Goal: Information Seeking & Learning: Learn about a topic

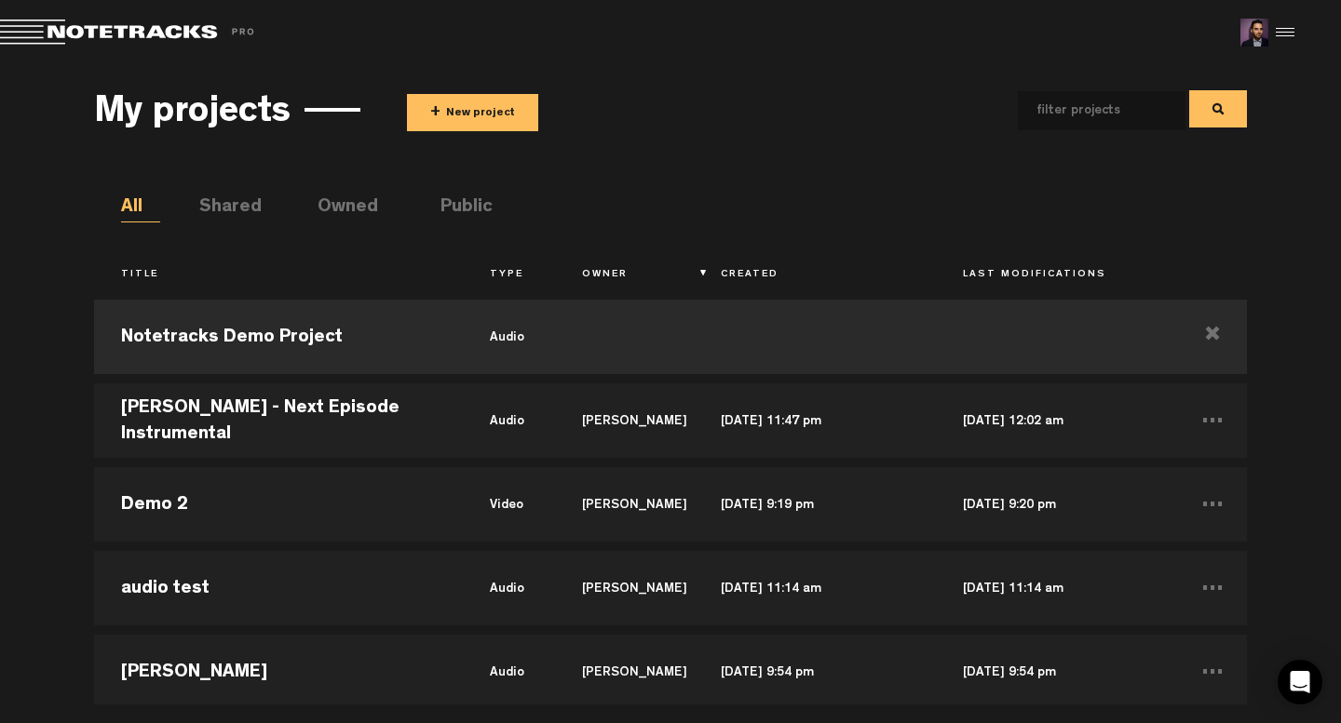
click at [1286, 38] on div at bounding box center [1282, 33] width 28 height 28
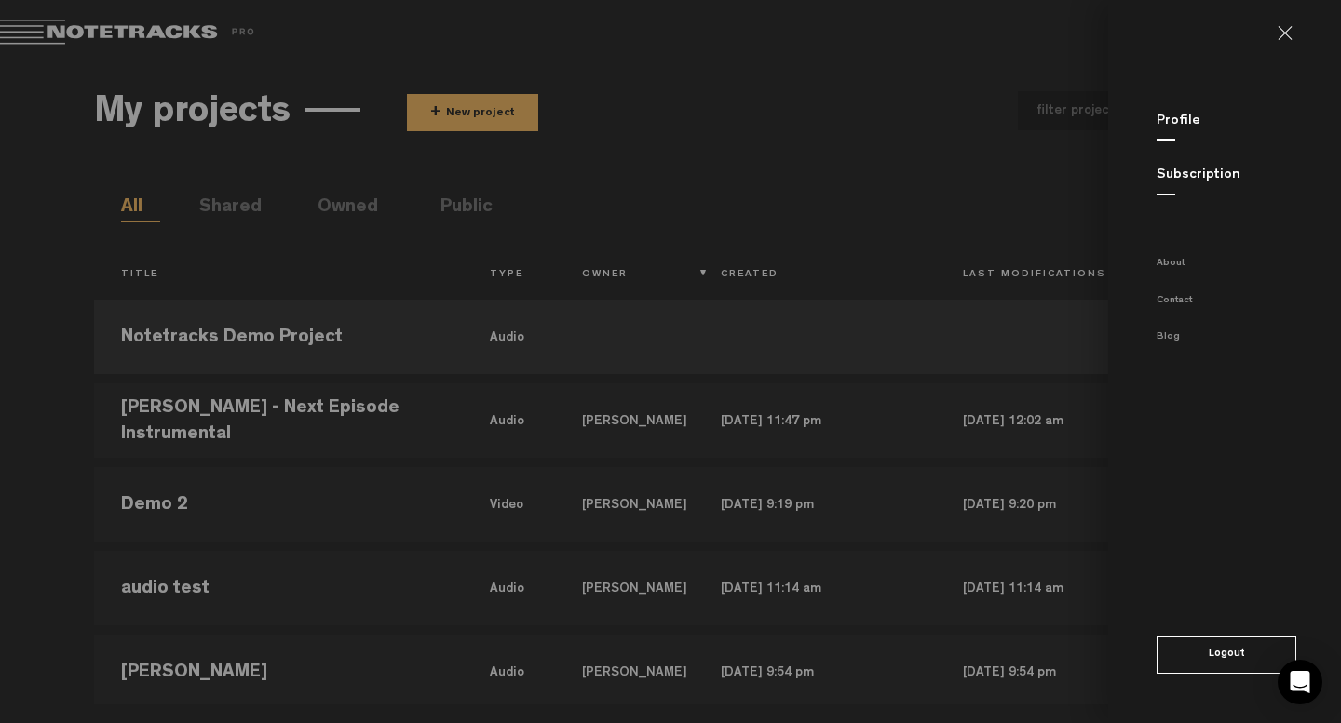
click at [1224, 651] on button "Logout" at bounding box center [1226, 655] width 140 height 37
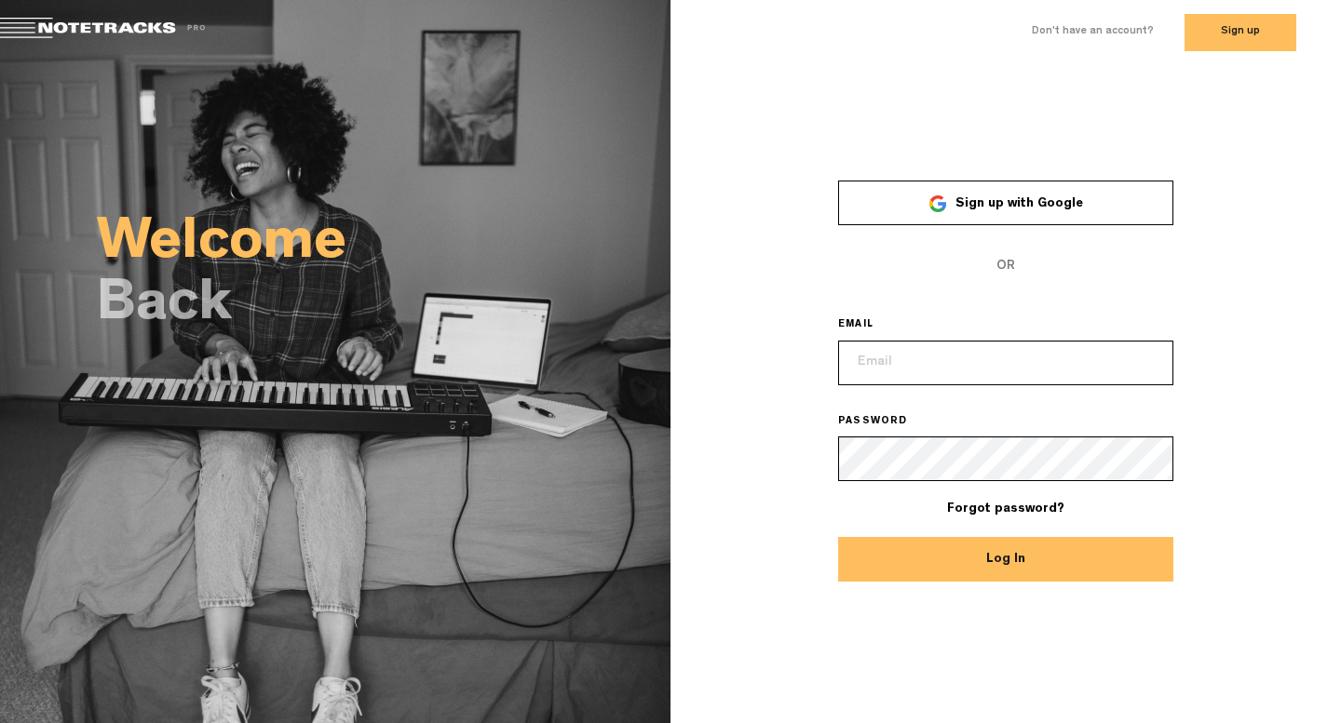
click at [1230, 43] on button "Sign up" at bounding box center [1240, 32] width 112 height 37
click at [1243, 157] on div "×" at bounding box center [1005, 168] width 670 height 26
click at [1220, 35] on button "Sign up" at bounding box center [1240, 32] width 112 height 37
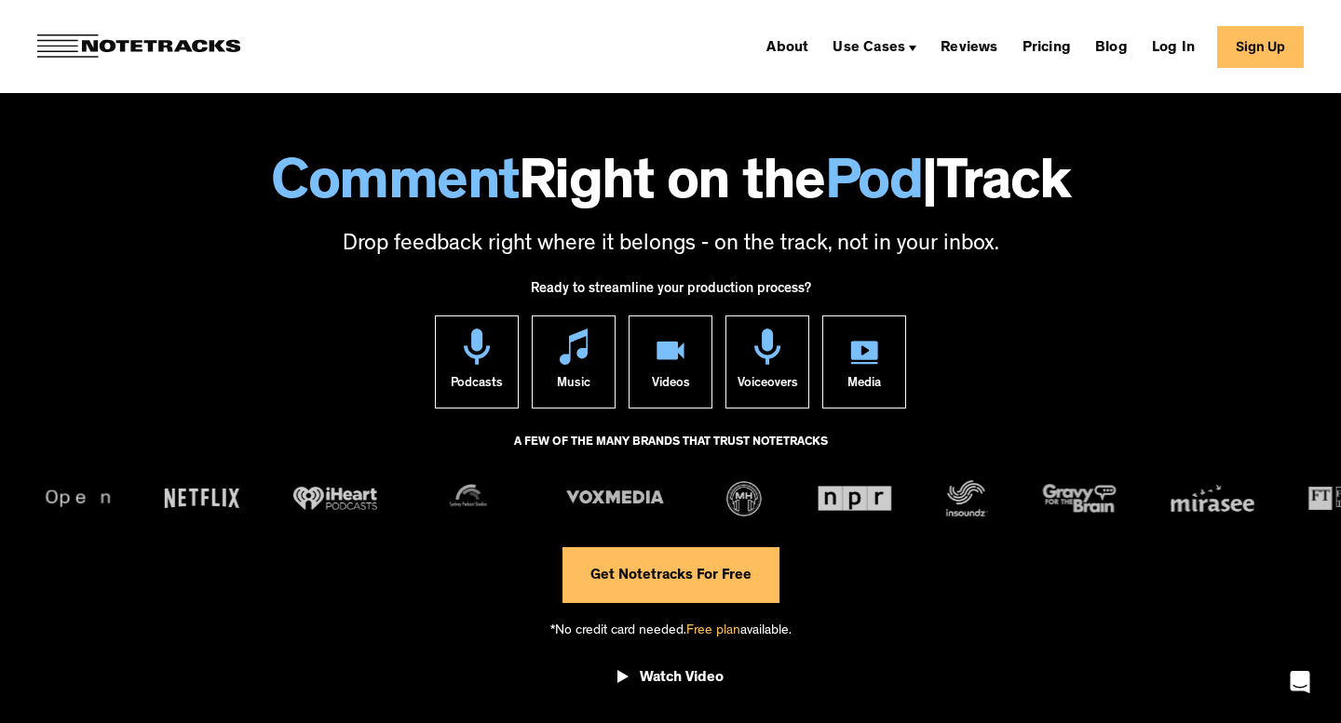
click at [1244, 56] on link "Sign Up" at bounding box center [1260, 47] width 87 height 42
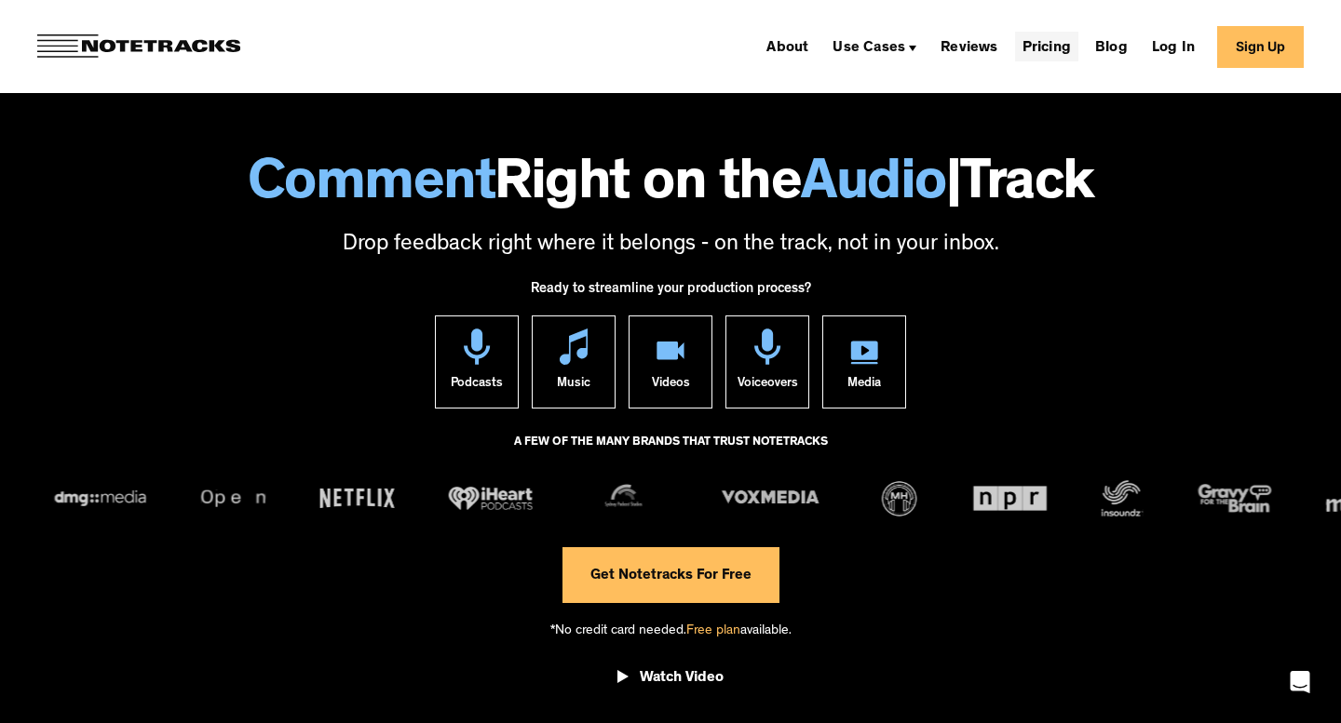
click at [1046, 41] on link "Pricing" at bounding box center [1046, 47] width 63 height 30
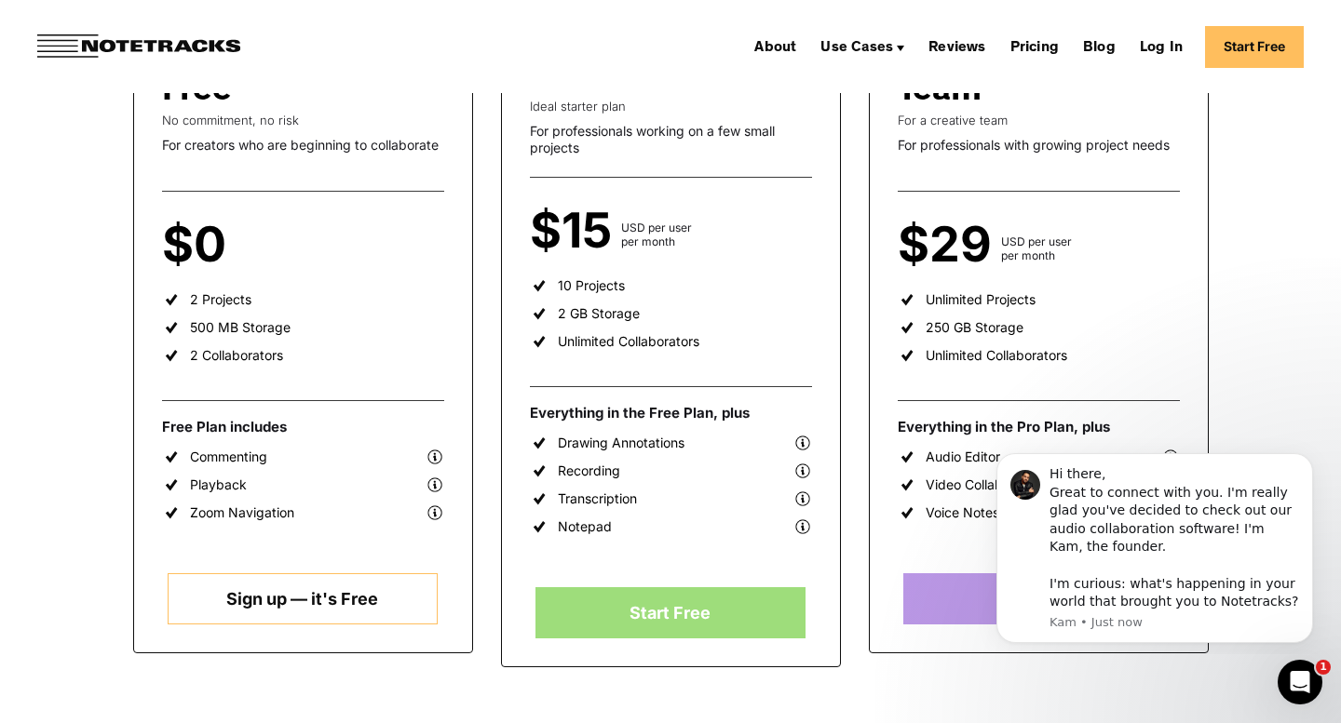
scroll to position [385, 0]
click at [1307, 460] on icon "Dismiss notification" at bounding box center [1306, 458] width 7 height 7
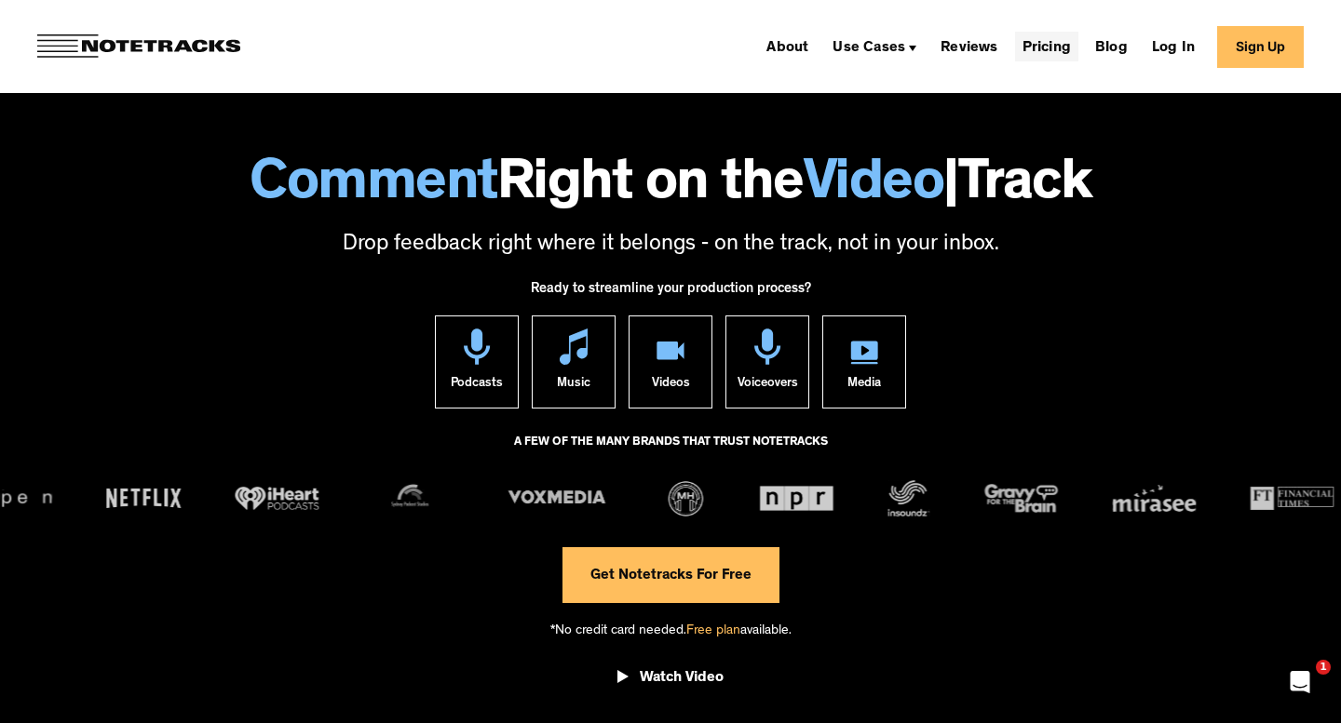
click at [1032, 43] on link "Pricing" at bounding box center [1046, 47] width 63 height 30
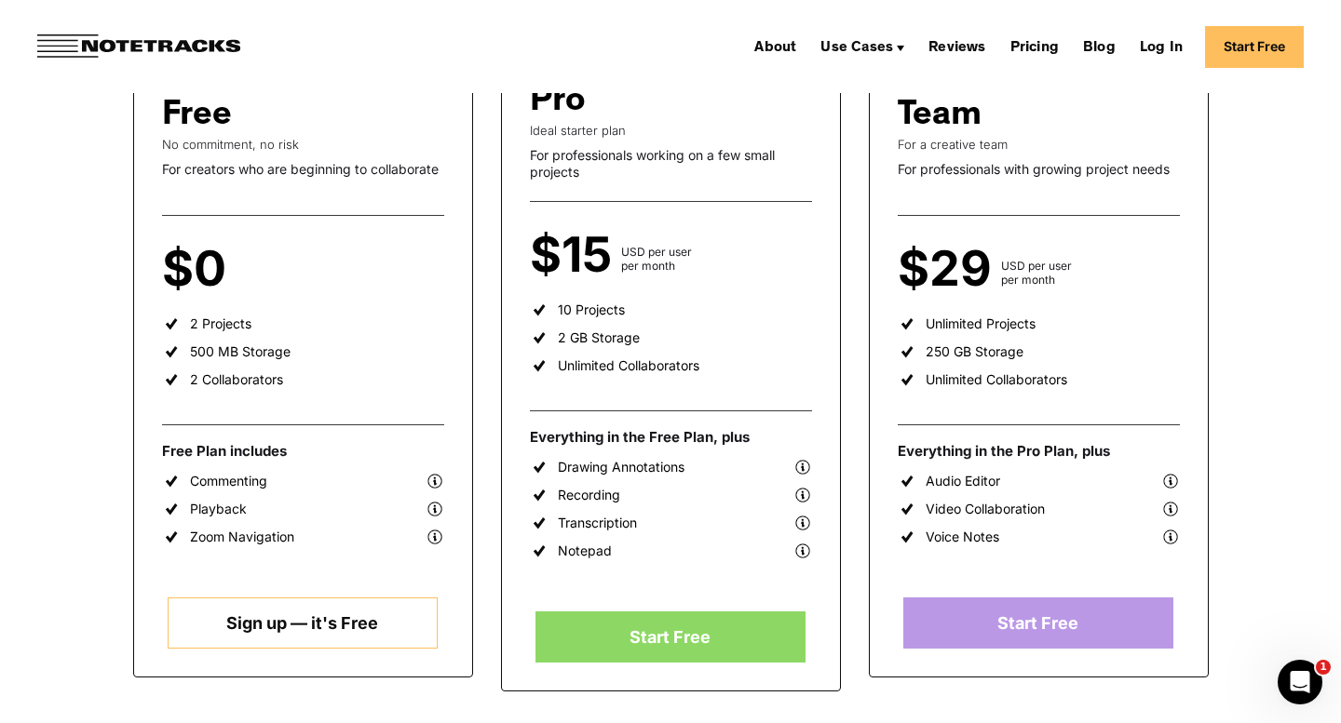
scroll to position [370, 0]
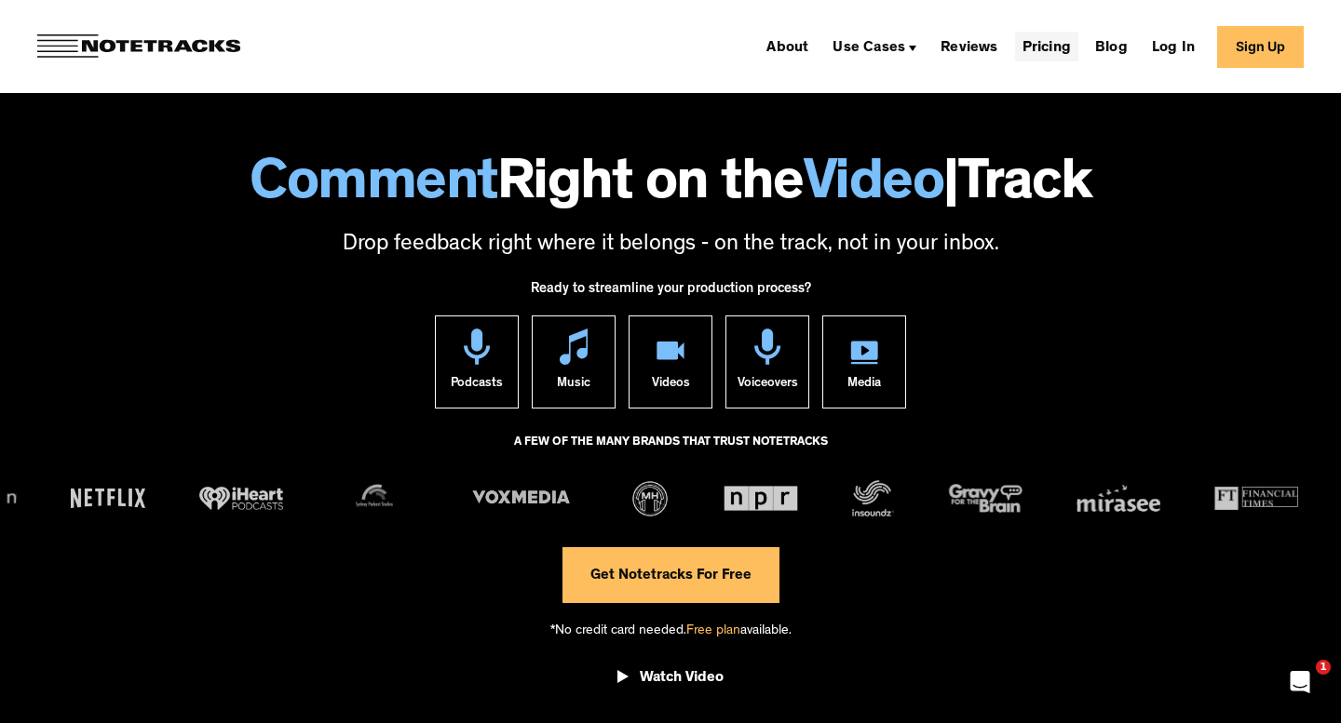
click at [1050, 42] on link "Pricing" at bounding box center [1046, 47] width 63 height 30
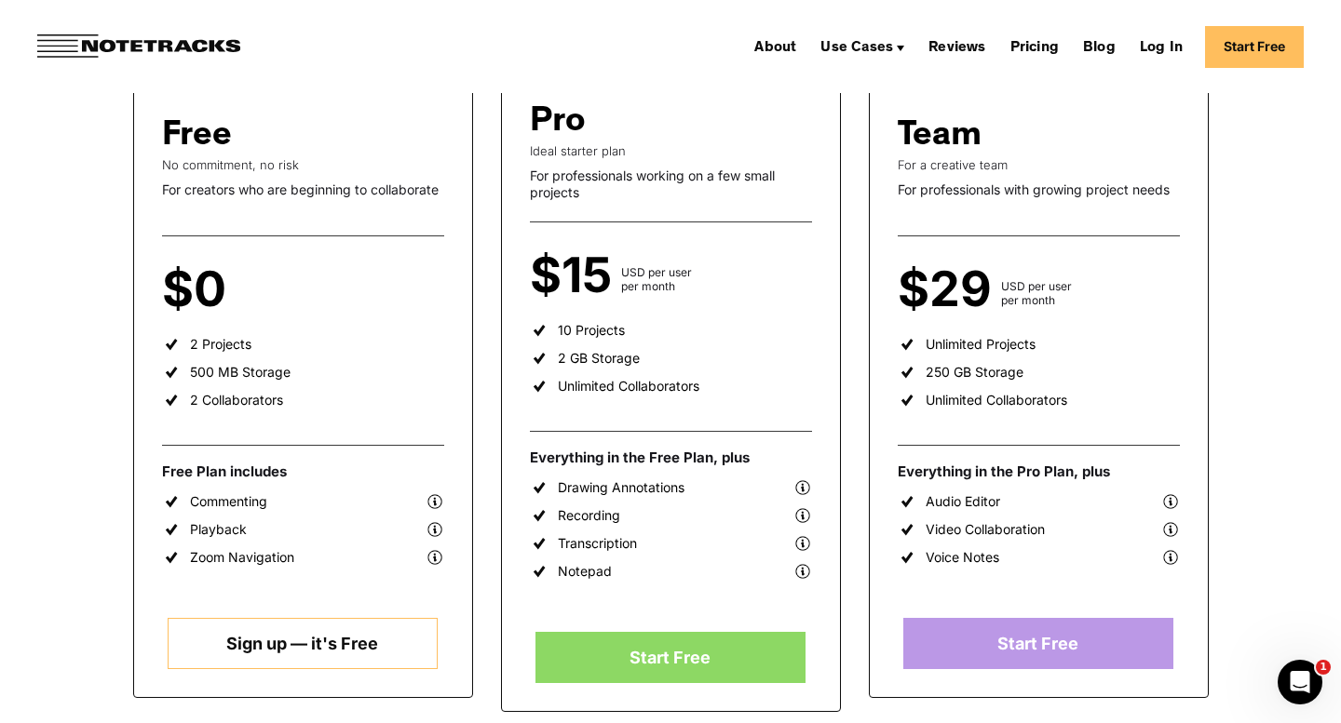
scroll to position [344, 0]
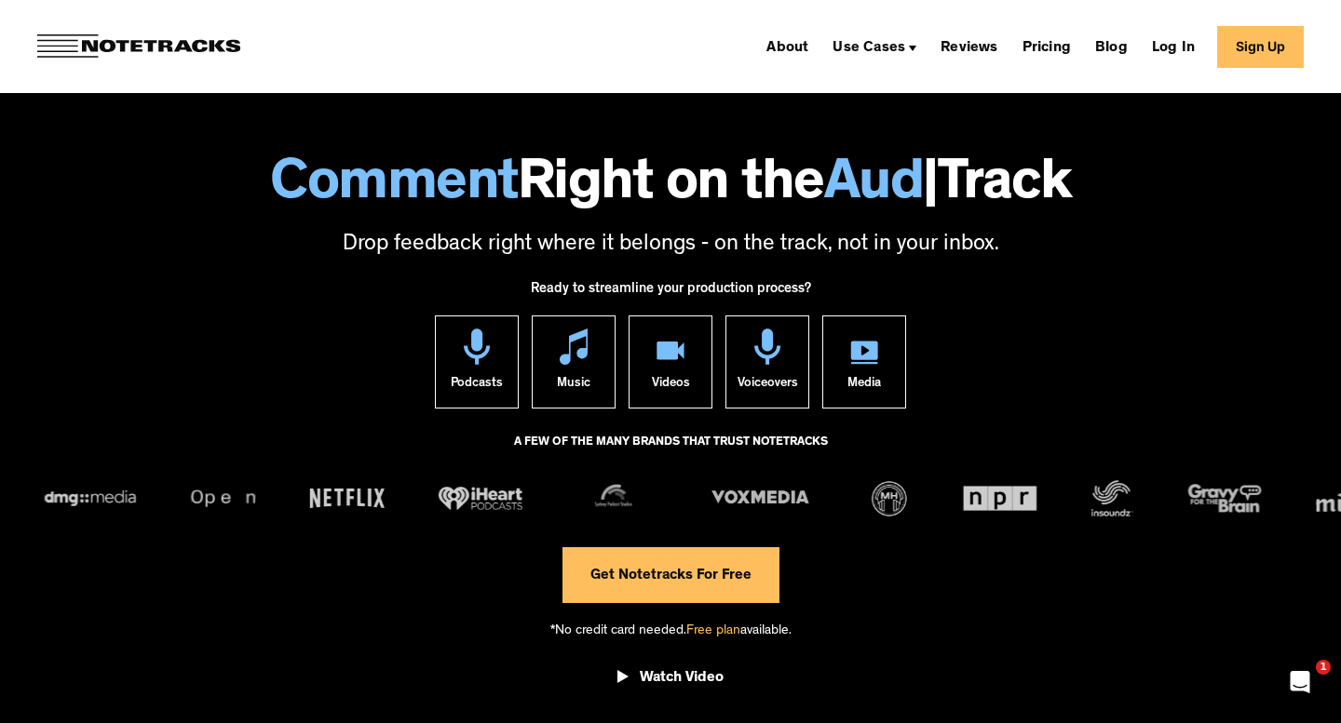
click at [1259, 56] on link "Sign Up" at bounding box center [1260, 47] width 87 height 42
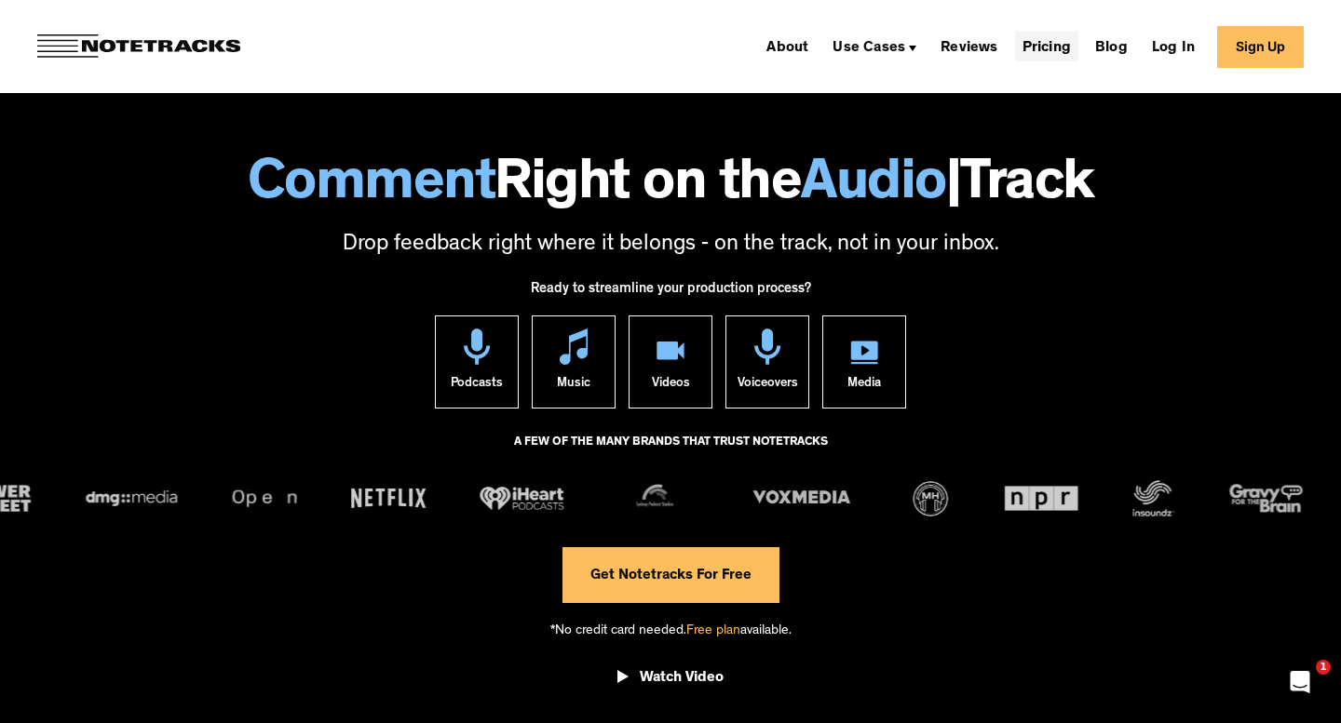
click at [1044, 38] on link "Pricing" at bounding box center [1046, 47] width 63 height 30
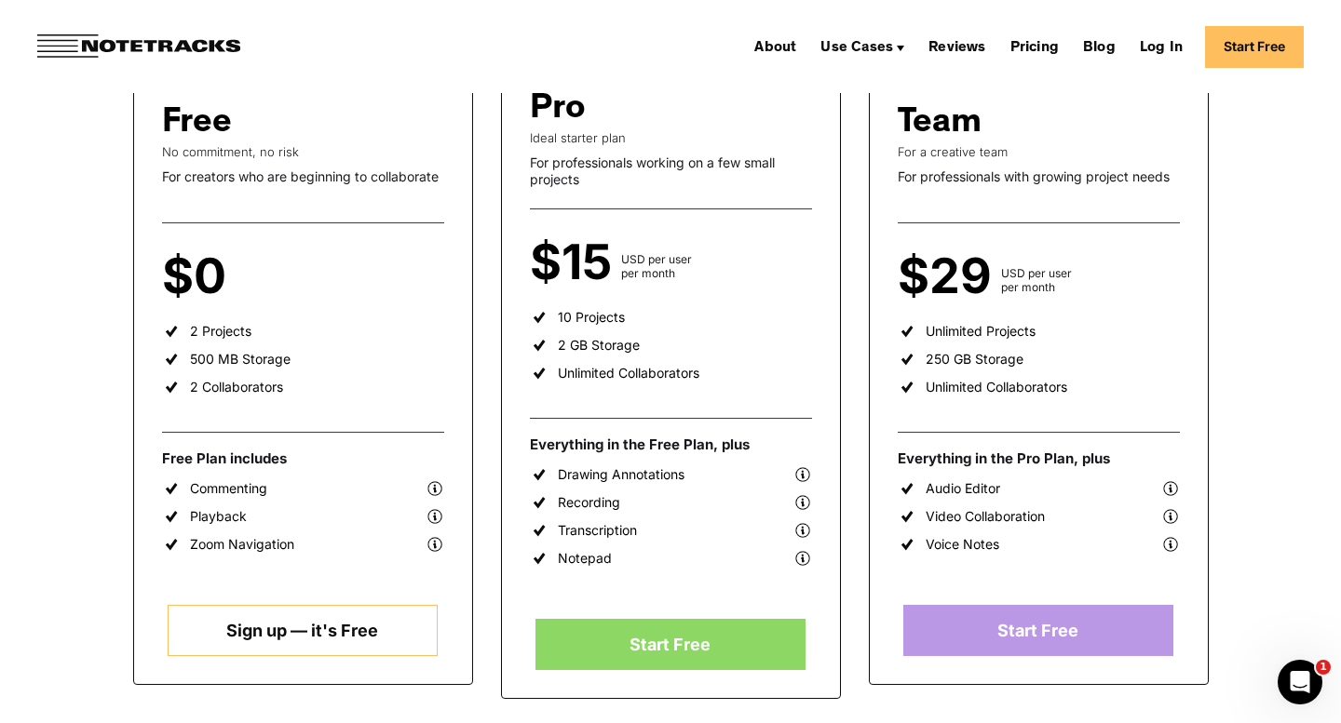
scroll to position [351, 0]
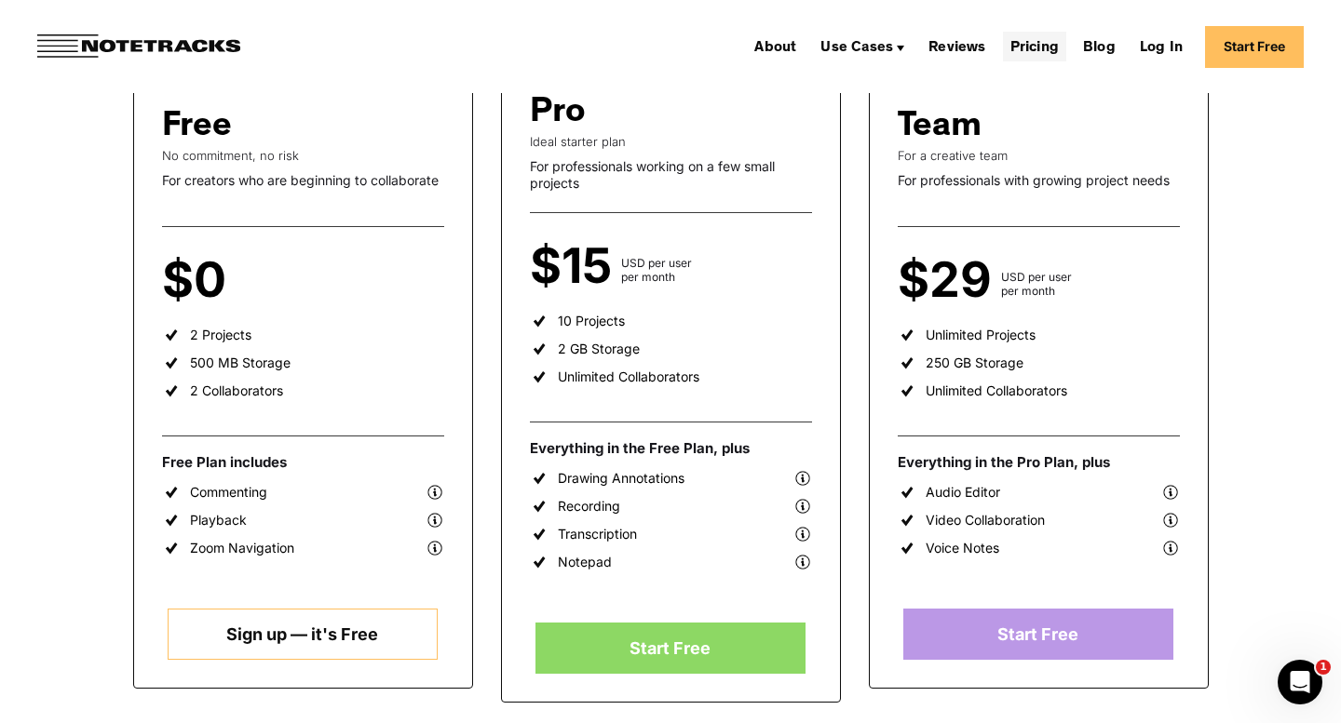
click at [1018, 39] on link "Pricing" at bounding box center [1034, 47] width 63 height 30
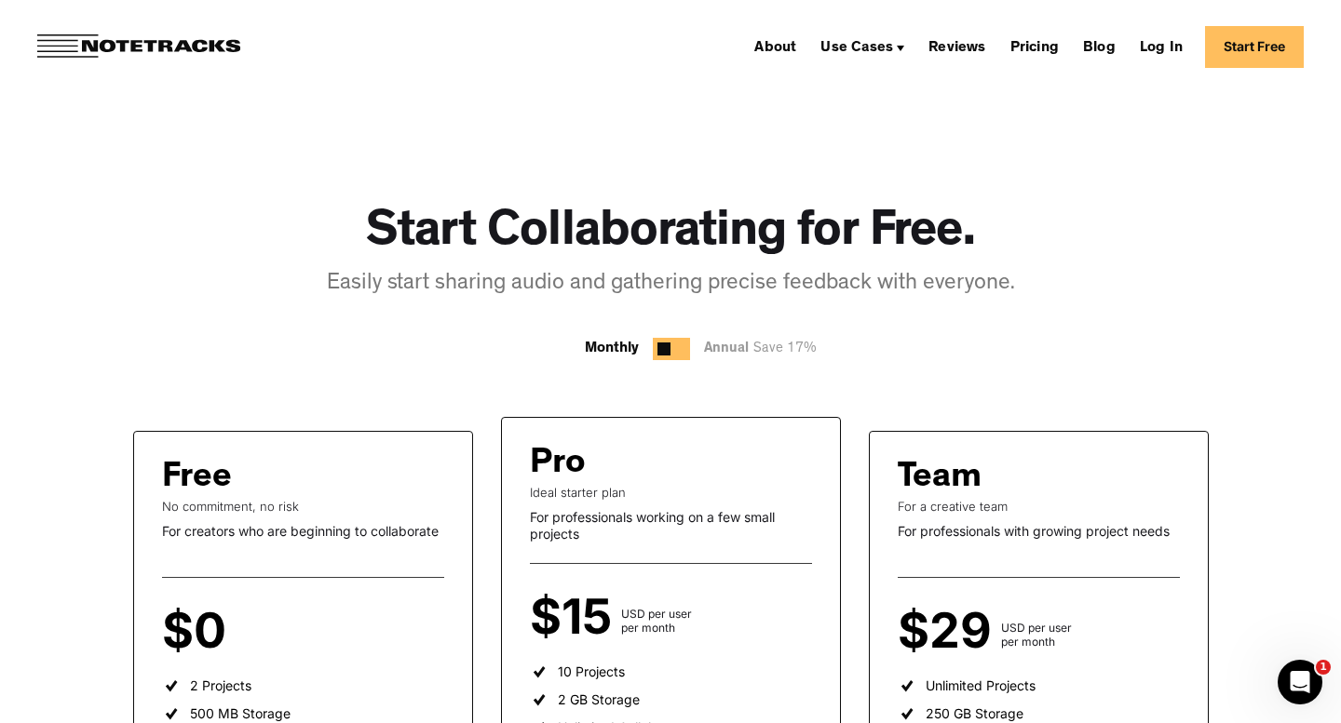
scroll to position [323, 0]
